Goal: Task Accomplishment & Management: Manage account settings

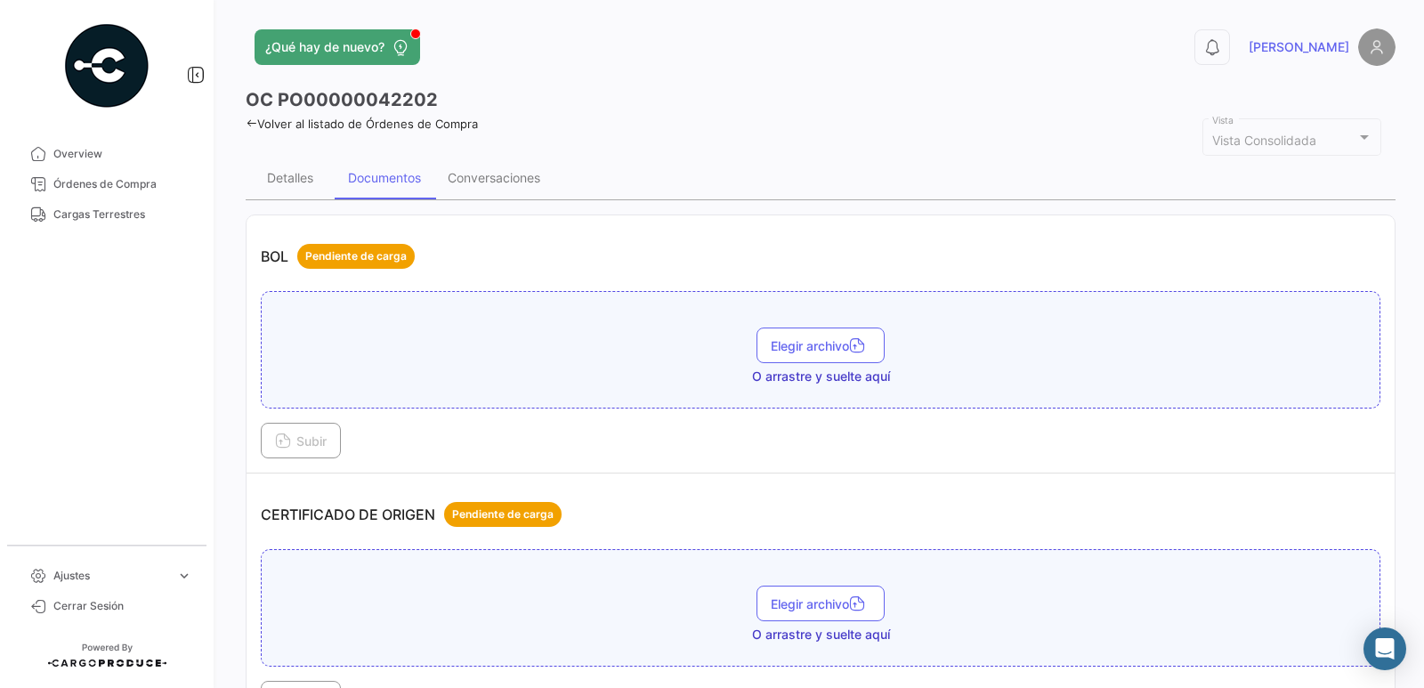
click at [252, 123] on icon at bounding box center [252, 124] width 12 height 12
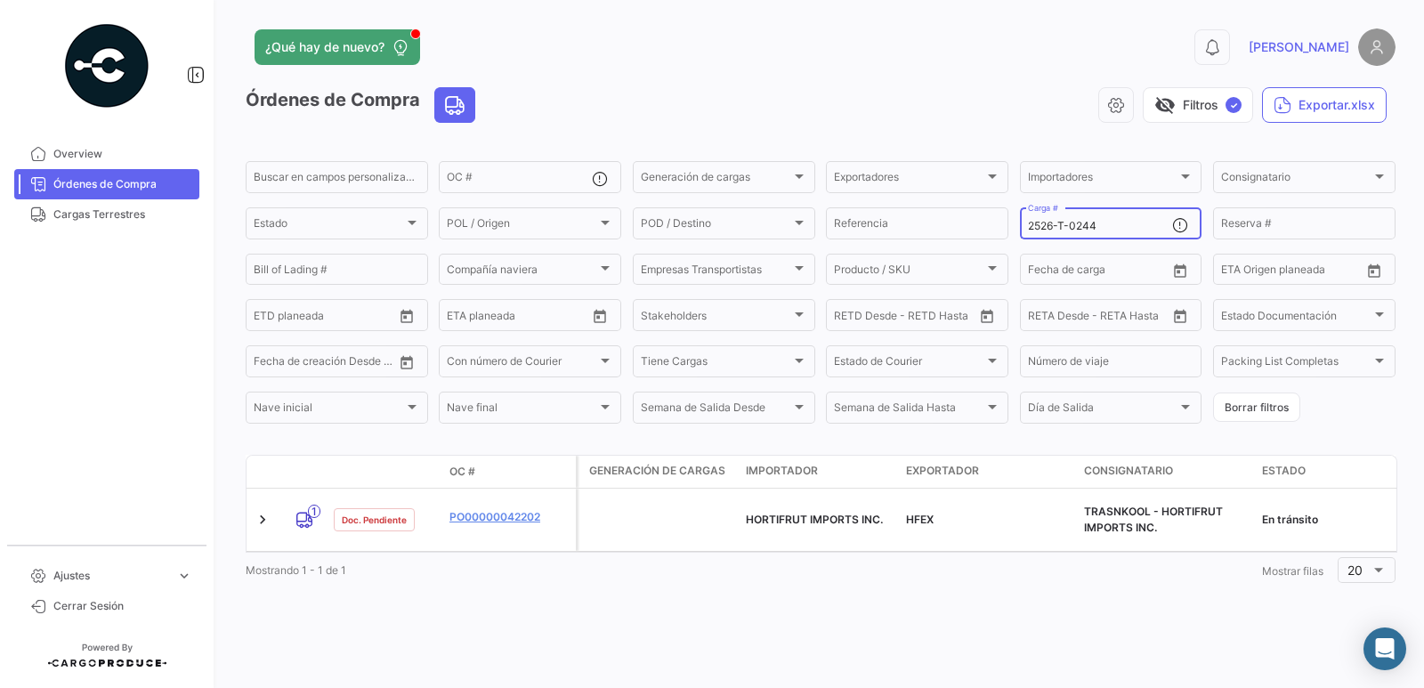
click at [1107, 225] on input "2526-T-0244" at bounding box center [1100, 226] width 145 height 12
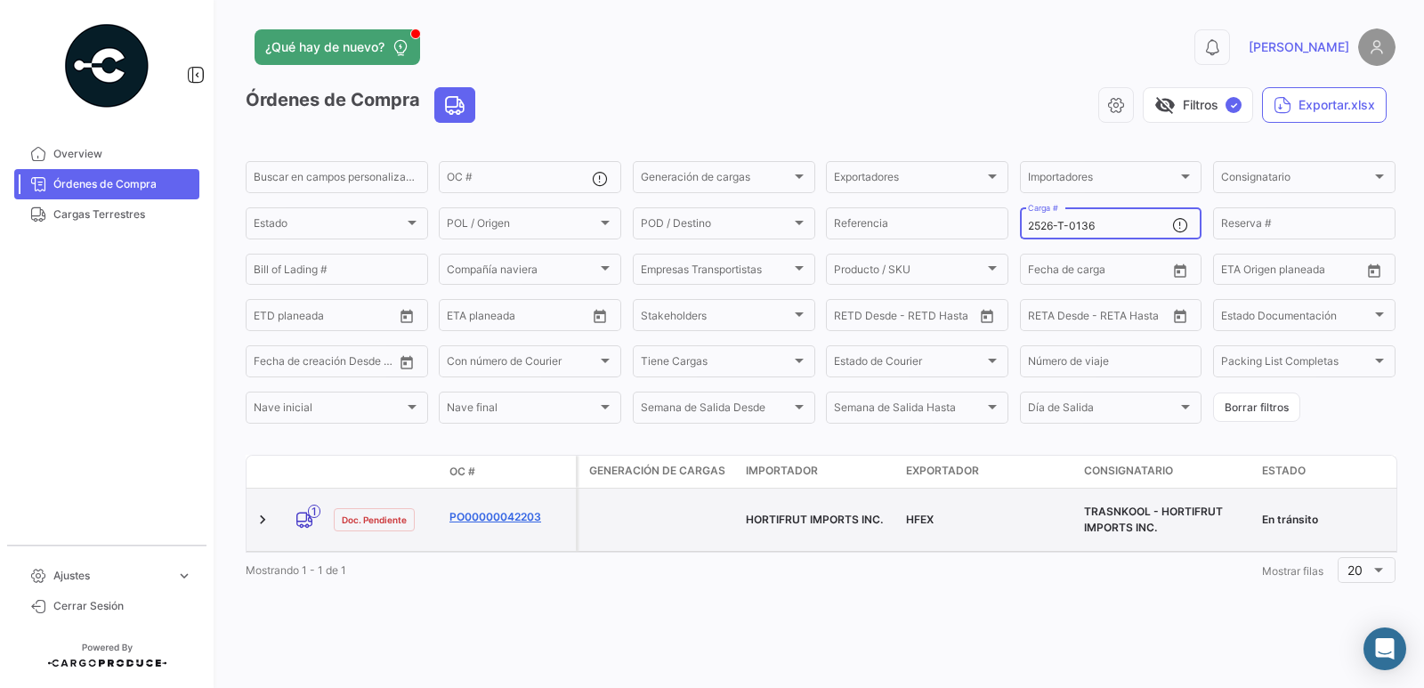
type input "2526-T-0136"
click at [477, 515] on link "PO00000042203" at bounding box center [509, 517] width 119 height 16
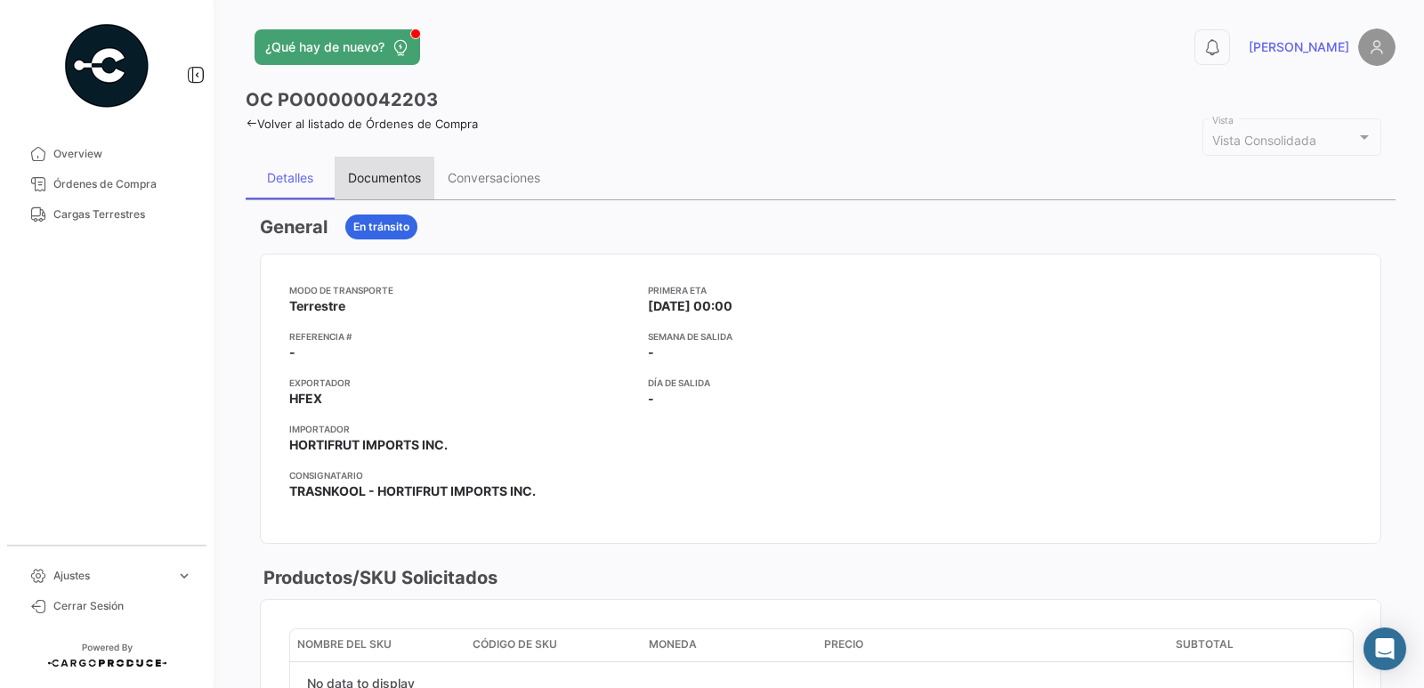
click at [378, 178] on div "Documentos" at bounding box center [384, 177] width 73 height 15
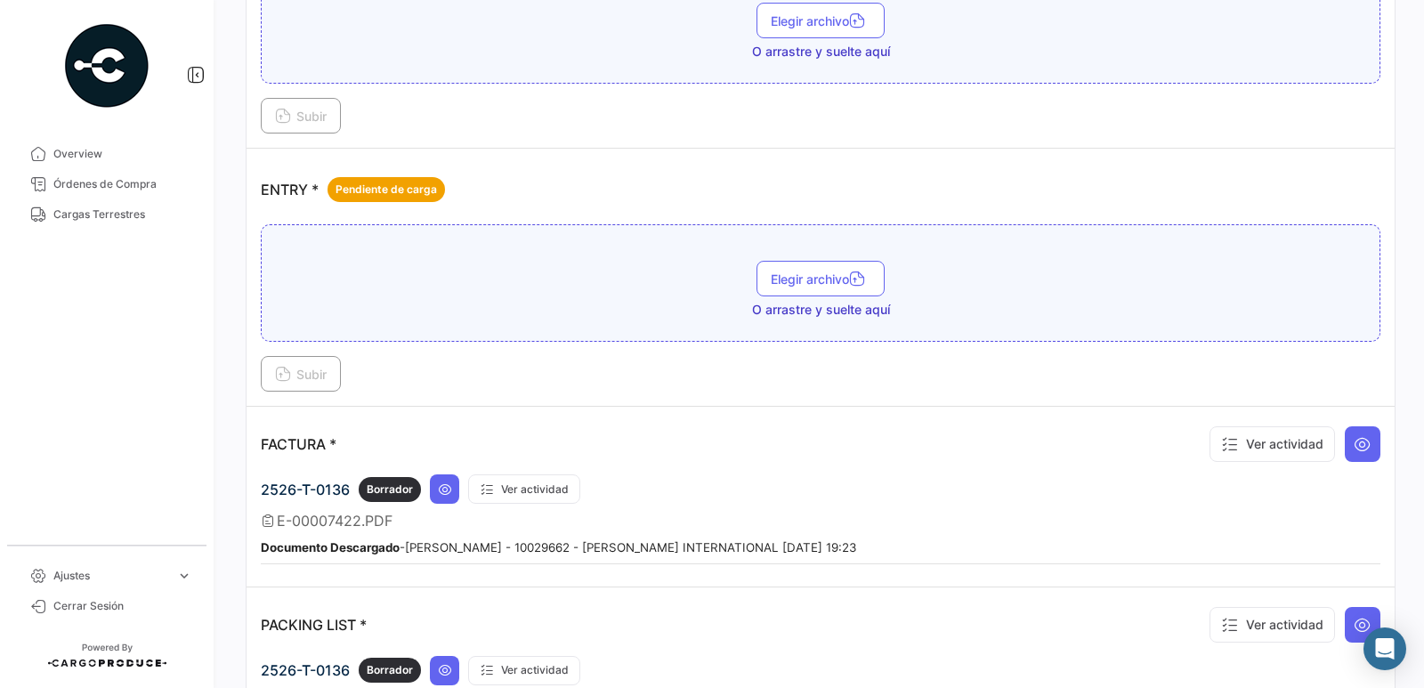
scroll to position [1157, 0]
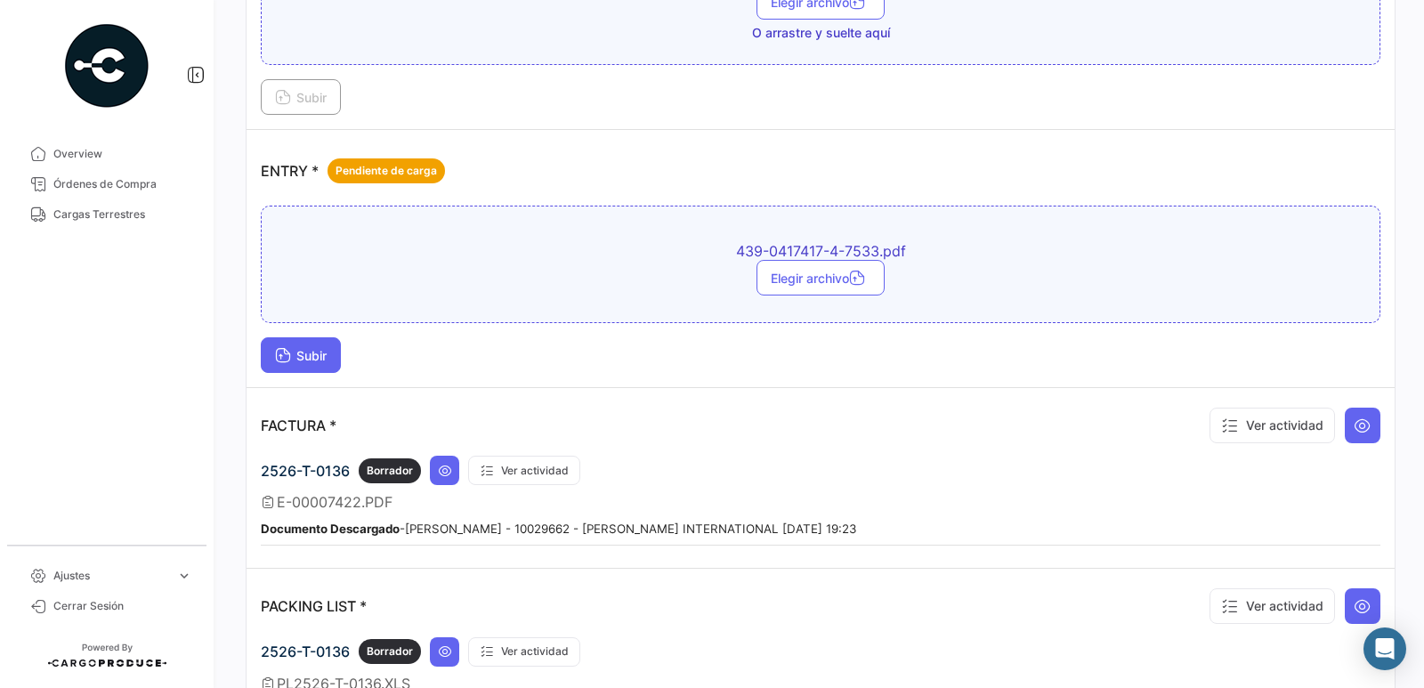
click at [314, 345] on button "Subir" at bounding box center [301, 355] width 80 height 36
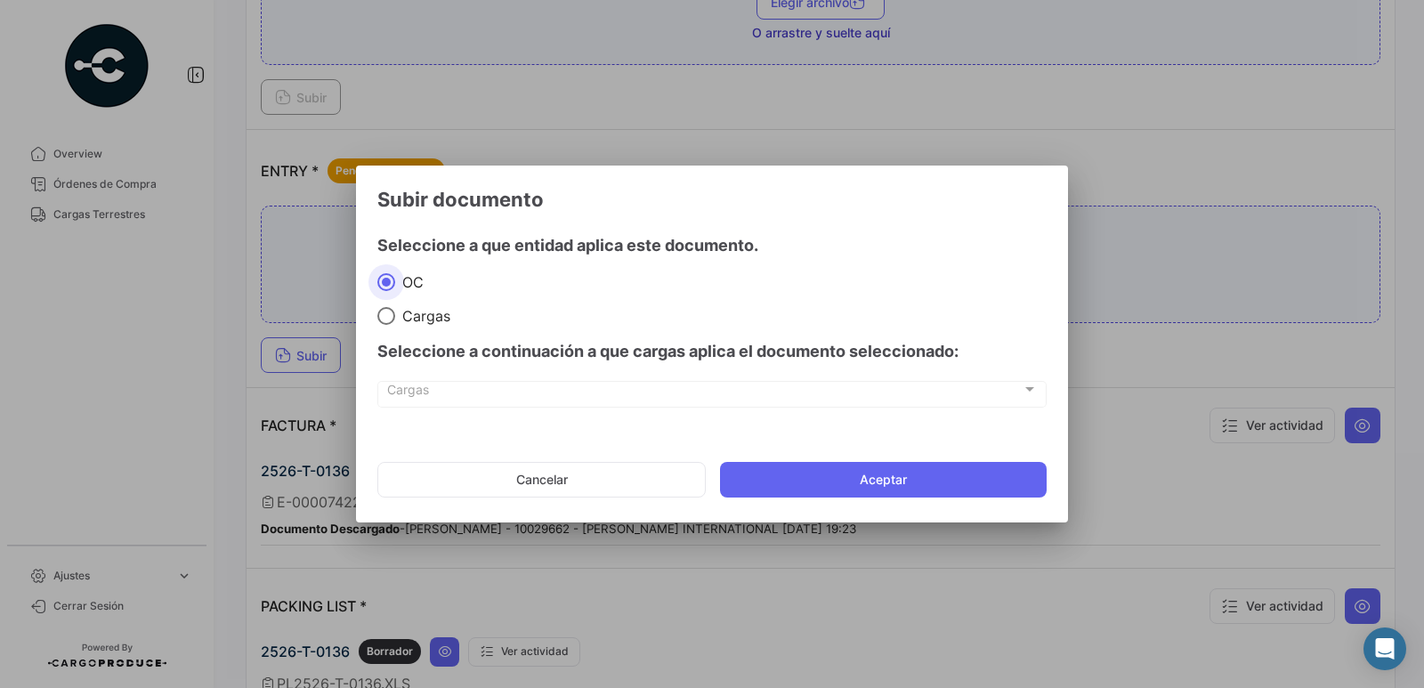
click at [418, 319] on span "Cargas" at bounding box center [422, 316] width 55 height 18
click at [395, 319] on input "Cargas" at bounding box center [386, 316] width 18 height 18
radio input "true"
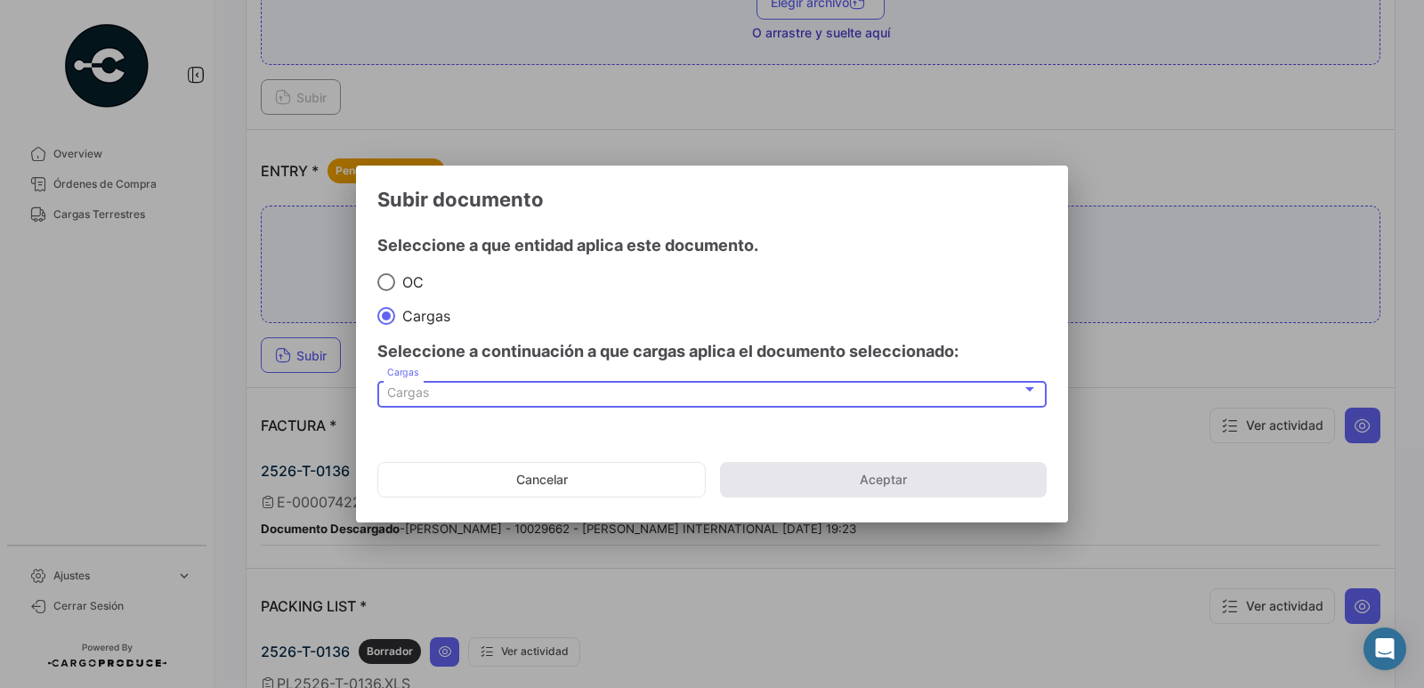
click at [440, 399] on div "Cargas" at bounding box center [704, 392] width 635 height 15
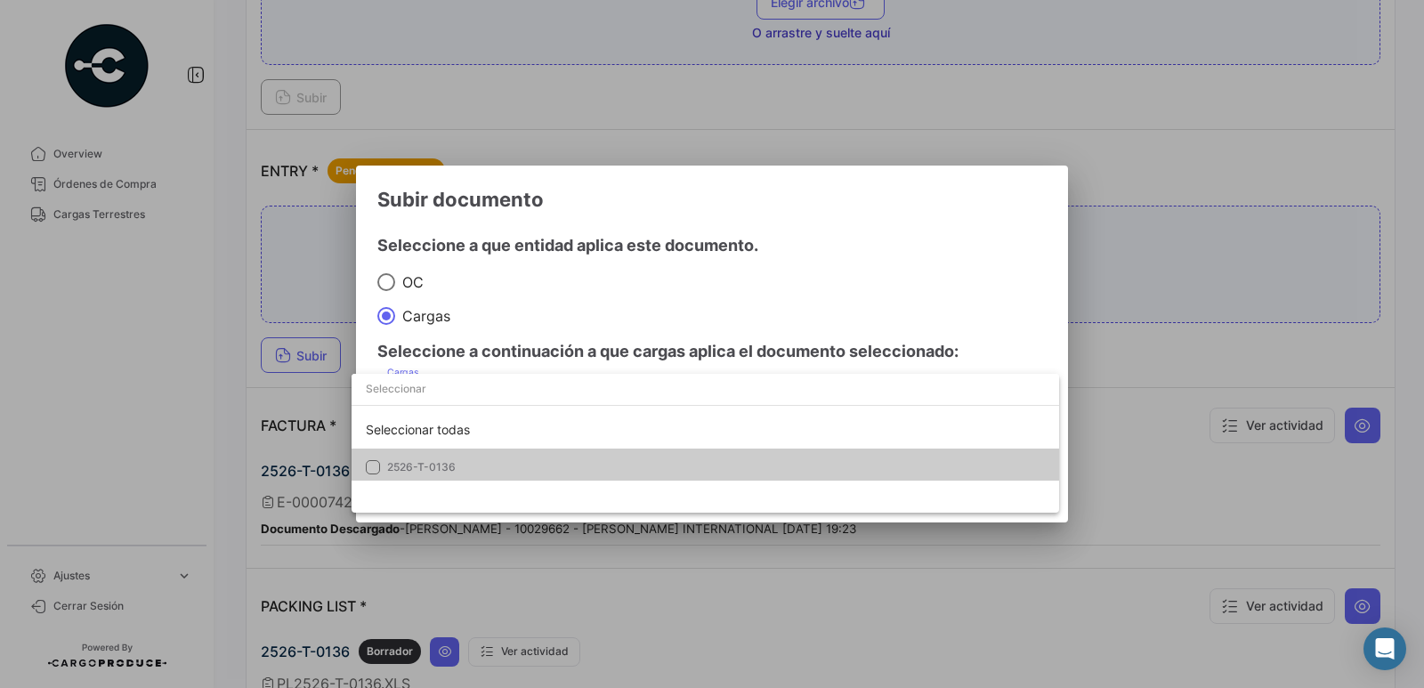
click at [438, 463] on span "2526-T-0136" at bounding box center [421, 466] width 69 height 13
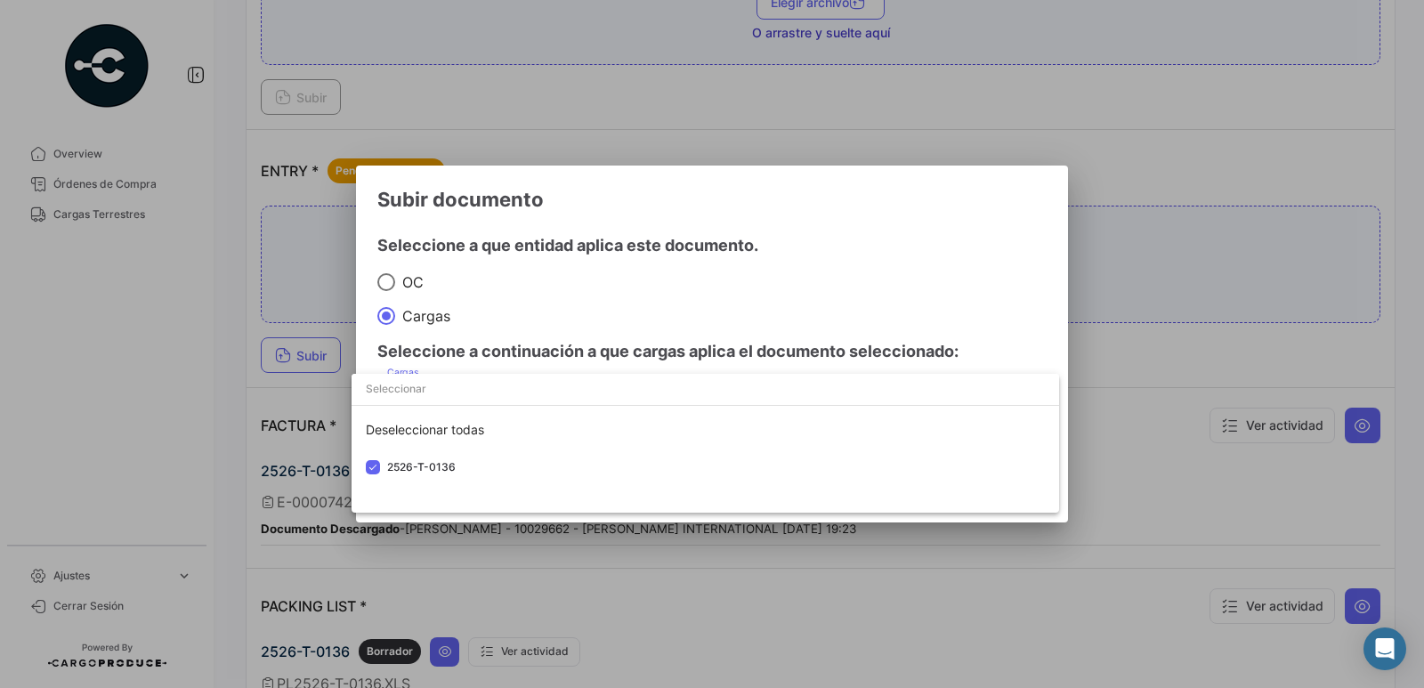
click at [613, 333] on div at bounding box center [712, 344] width 1424 height 688
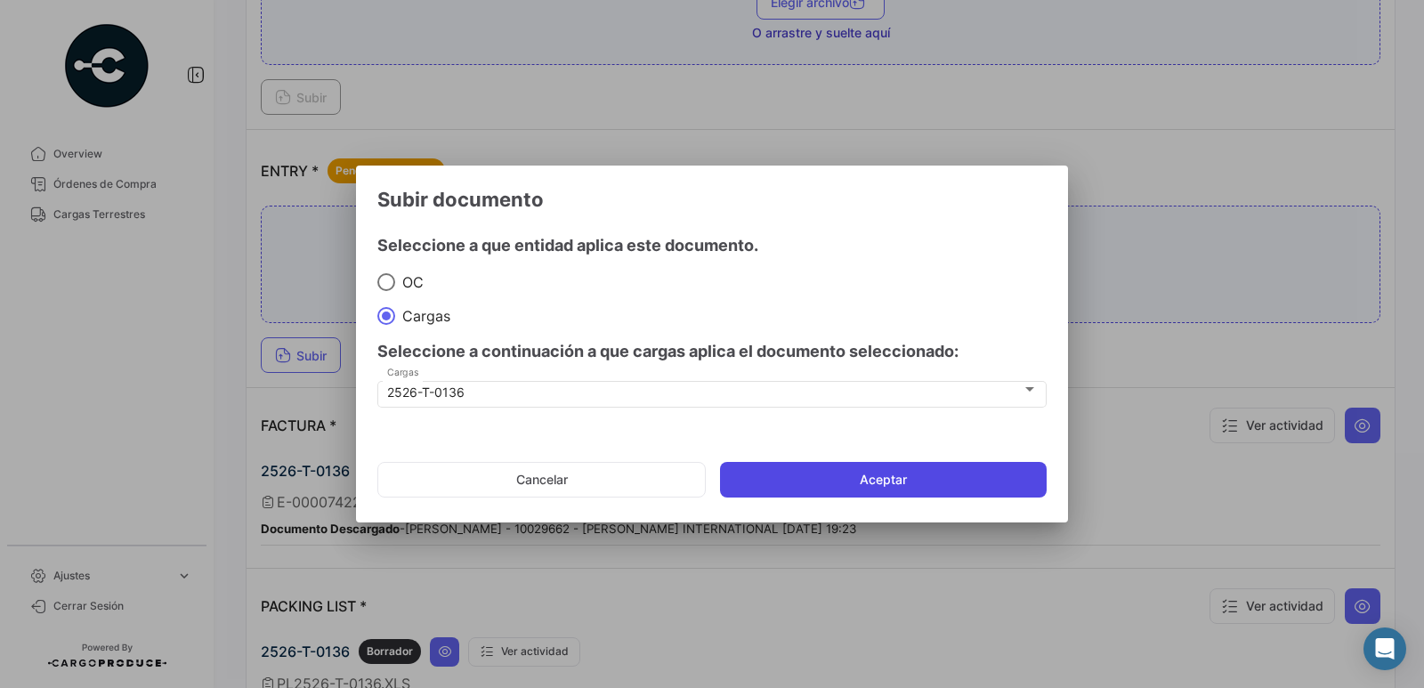
click at [841, 489] on button "Aceptar" at bounding box center [883, 480] width 327 height 36
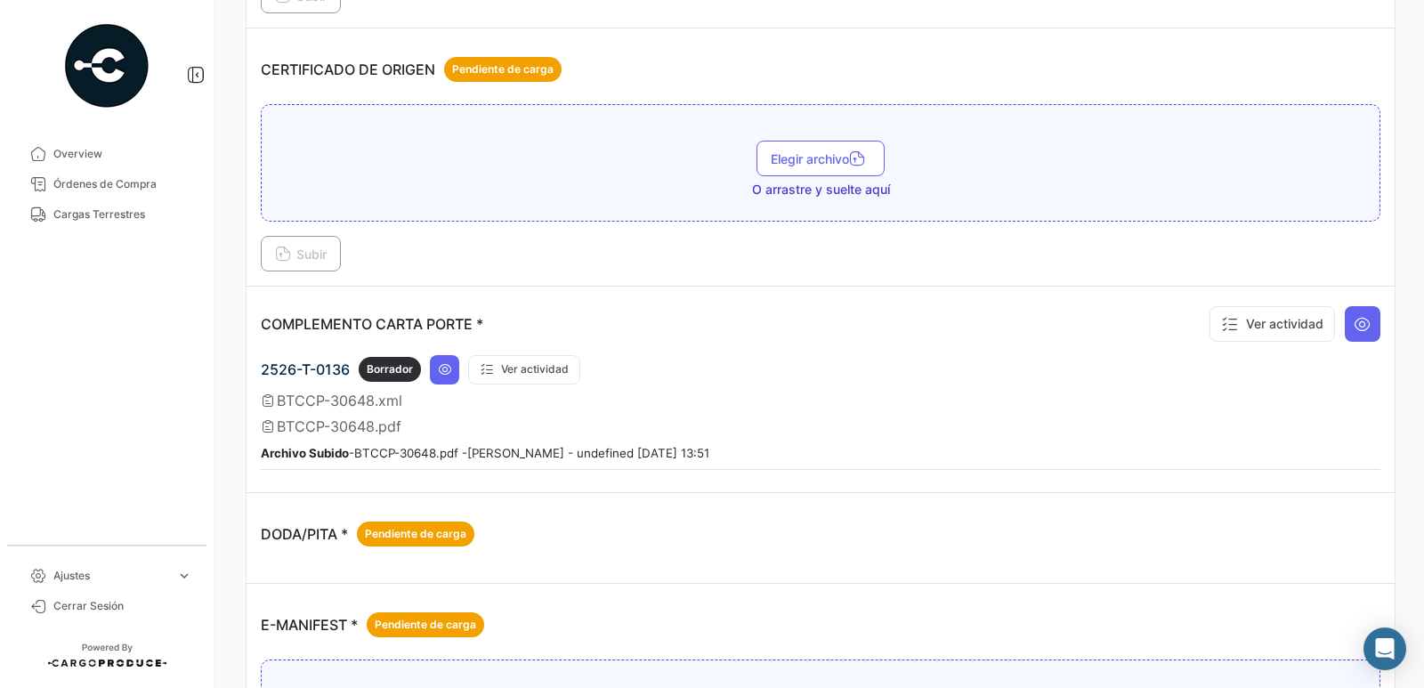
scroll to position [0, 0]
